Goal: Find specific page/section: Find specific page/section

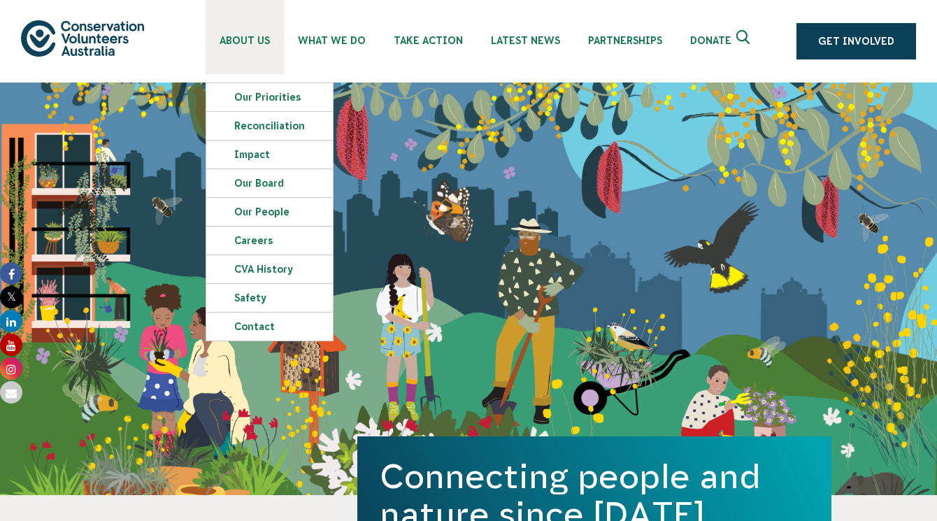
click at [244, 40] on span "About Us" at bounding box center [245, 40] width 50 height 11
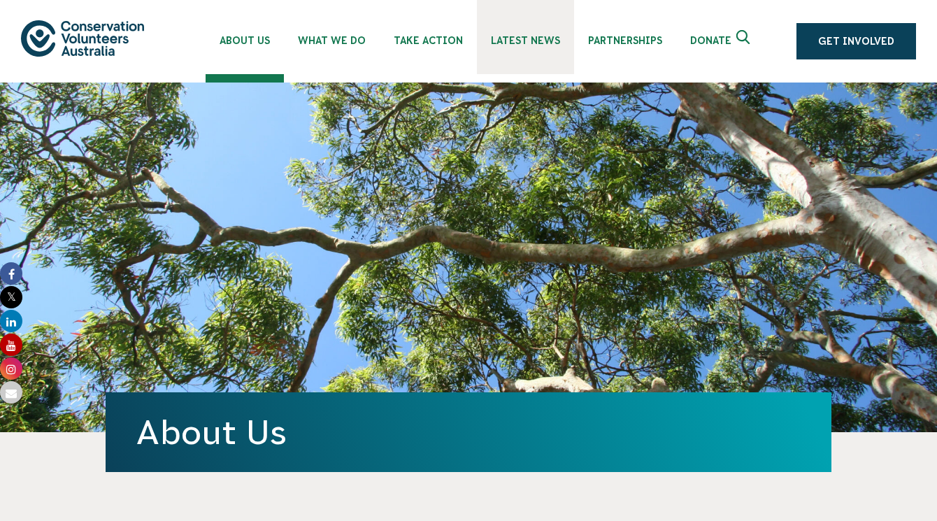
click at [533, 34] on link "Latest News" at bounding box center [525, 37] width 97 height 74
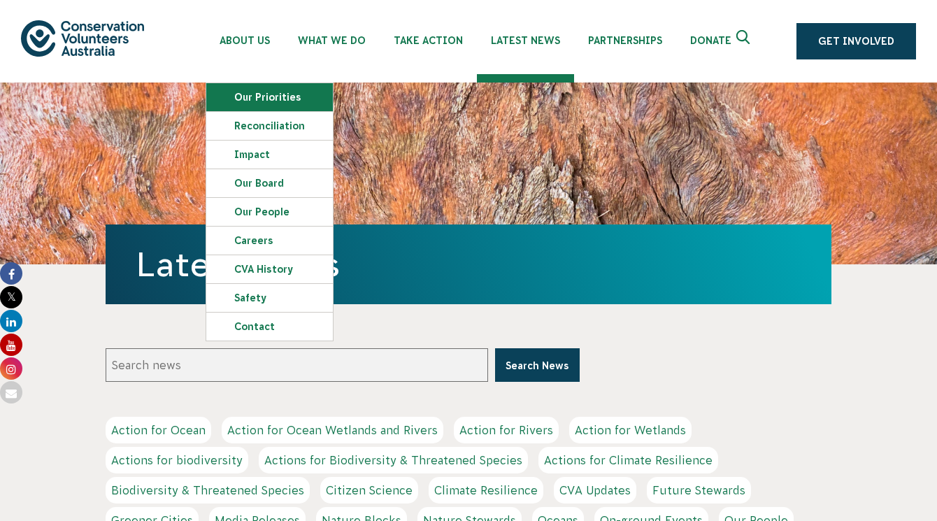
click at [259, 97] on link "Our Priorities" at bounding box center [269, 97] width 127 height 28
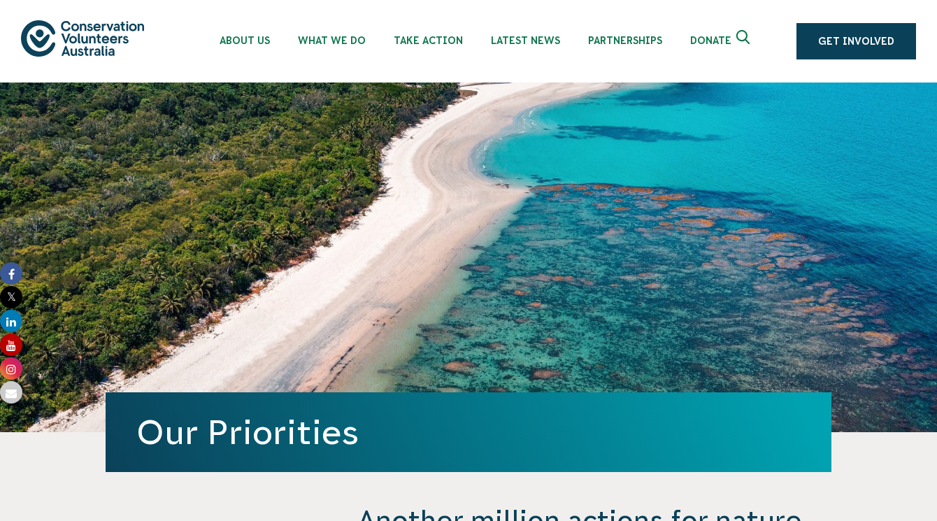
click at [745, 34] on icon "Expand search box" at bounding box center [744, 40] width 17 height 21
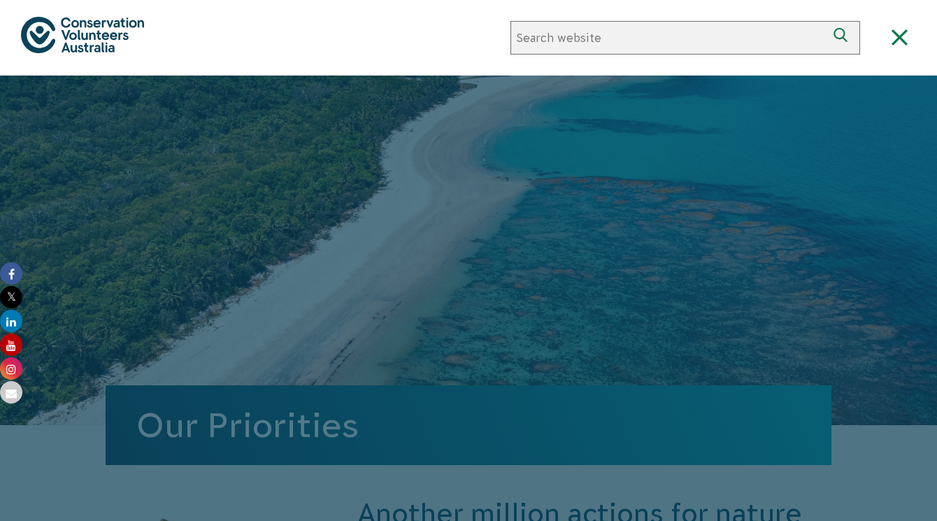
click at [605, 40] on input "Search website" at bounding box center [668, 38] width 316 height 34
type input "annual report"
click at [826, 21] on button "Search" at bounding box center [843, 38] width 34 height 34
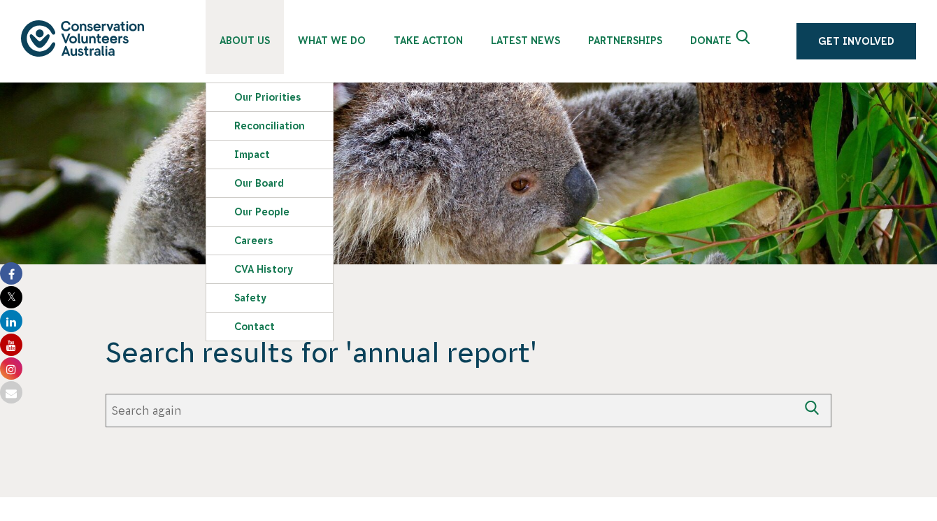
click at [246, 38] on span "About Us" at bounding box center [245, 40] width 50 height 11
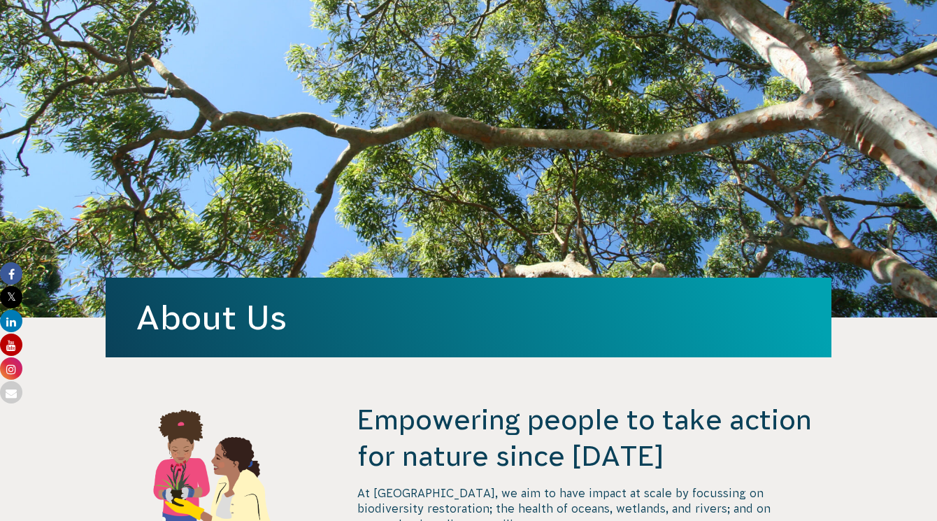
scroll to position [332, 0]
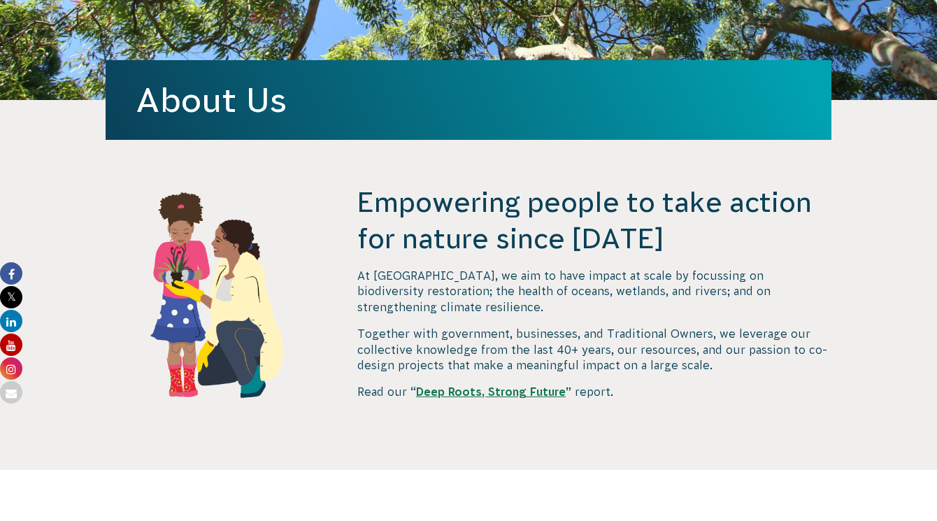
click at [489, 385] on strong "Deep Roots, Strong Future" at bounding box center [491, 391] width 150 height 13
